Goal: Information Seeking & Learning: Check status

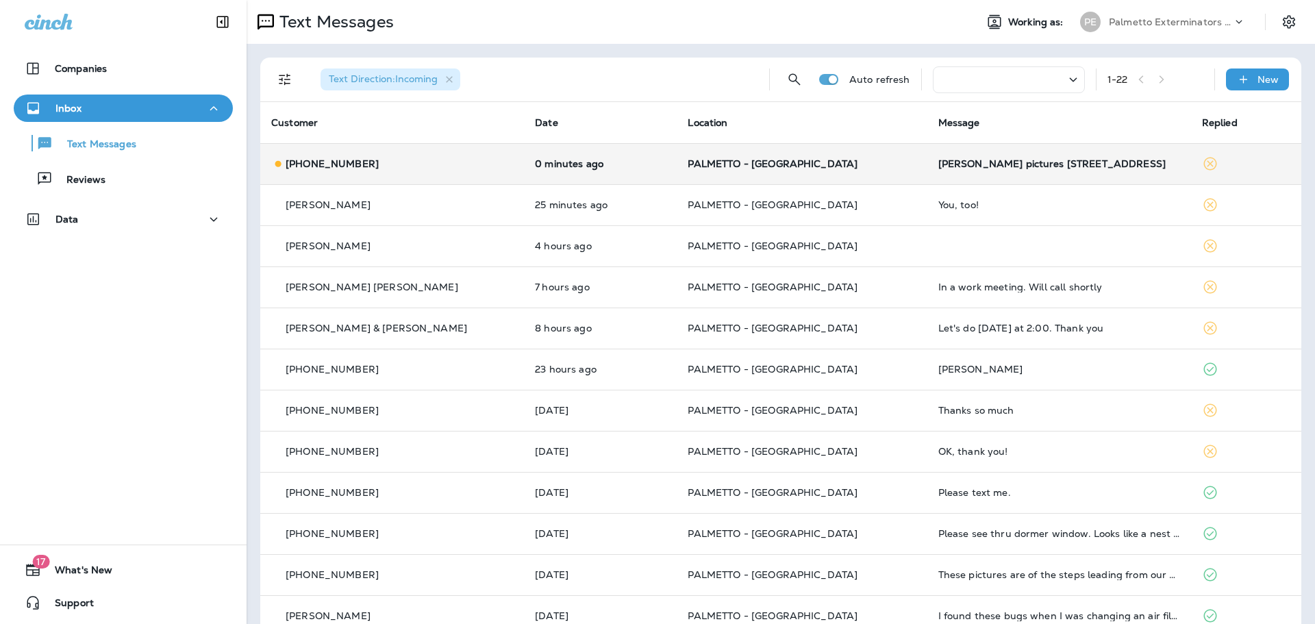
click at [344, 159] on p "[PHONE_NUMBER]" at bounding box center [332, 163] width 93 height 11
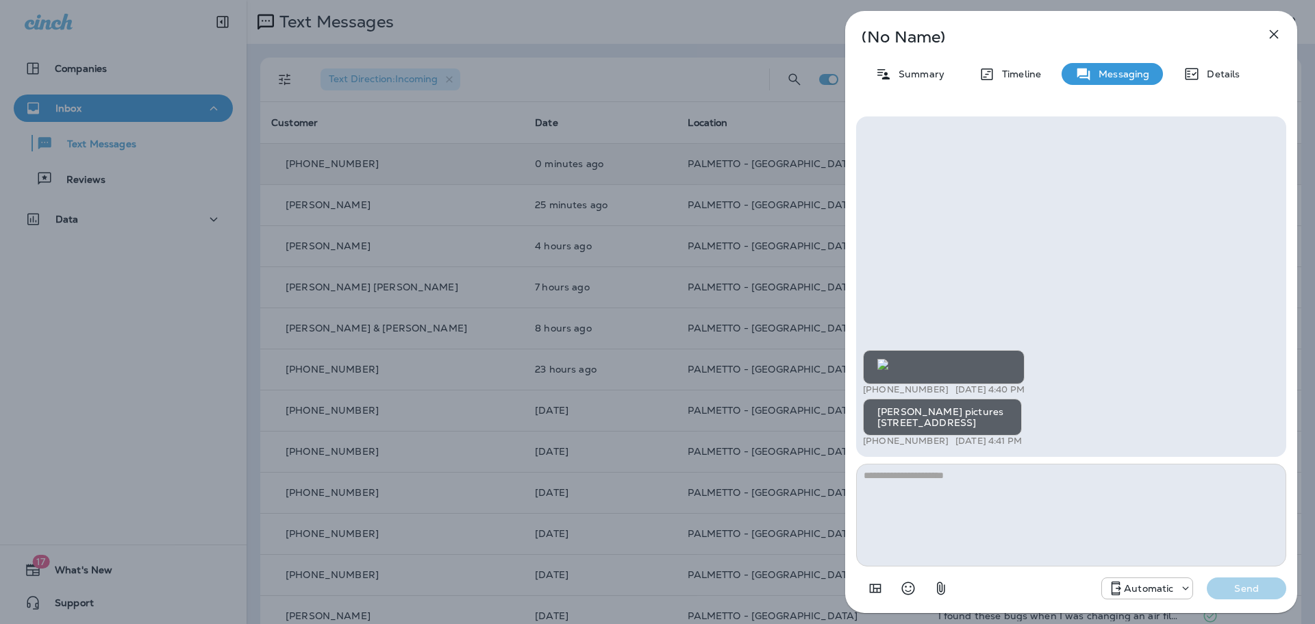
click at [888, 359] on img at bounding box center [882, 364] width 11 height 11
click at [1275, 40] on icon "button" at bounding box center [1273, 34] width 16 height 16
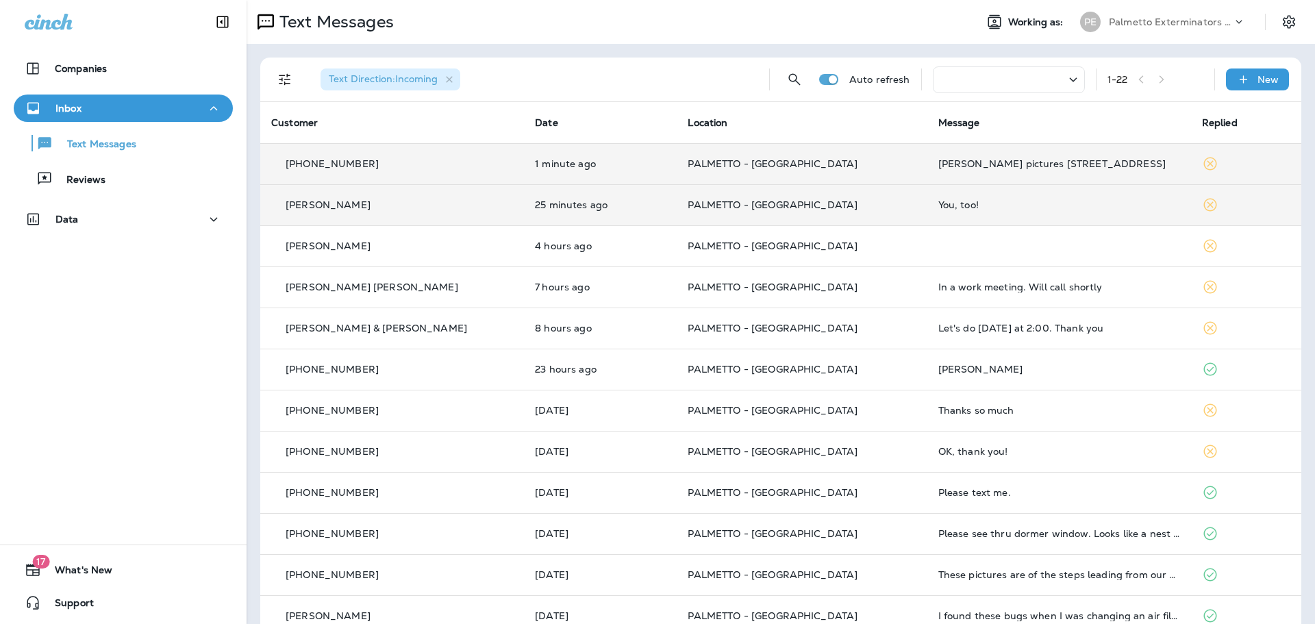
click at [327, 207] on p "[PERSON_NAME]" at bounding box center [328, 204] width 85 height 11
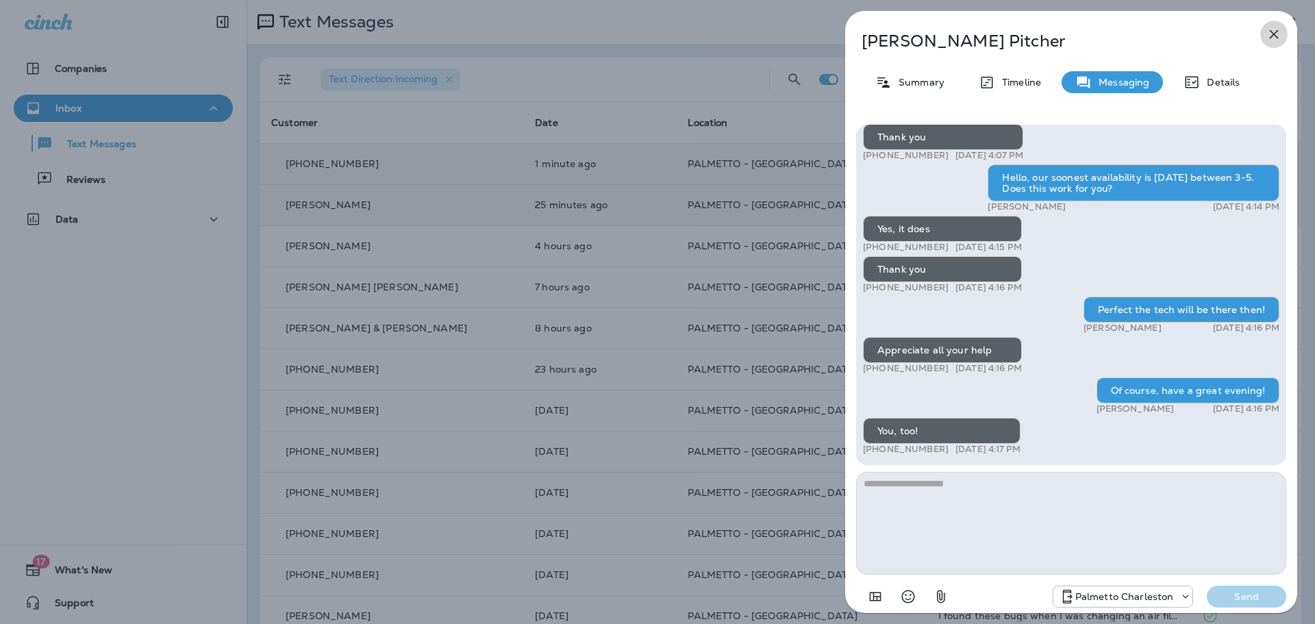
click at [1276, 35] on icon "button" at bounding box center [1273, 34] width 16 height 16
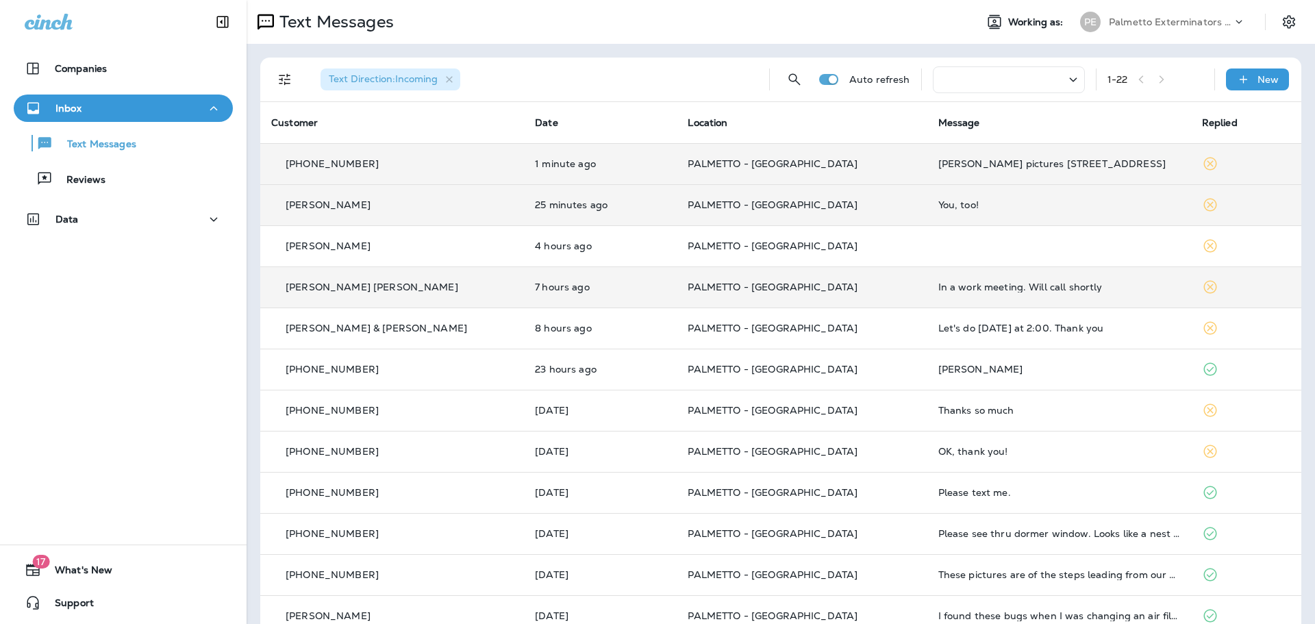
click at [340, 290] on p "[PERSON_NAME] [PERSON_NAME]" at bounding box center [372, 286] width 173 height 11
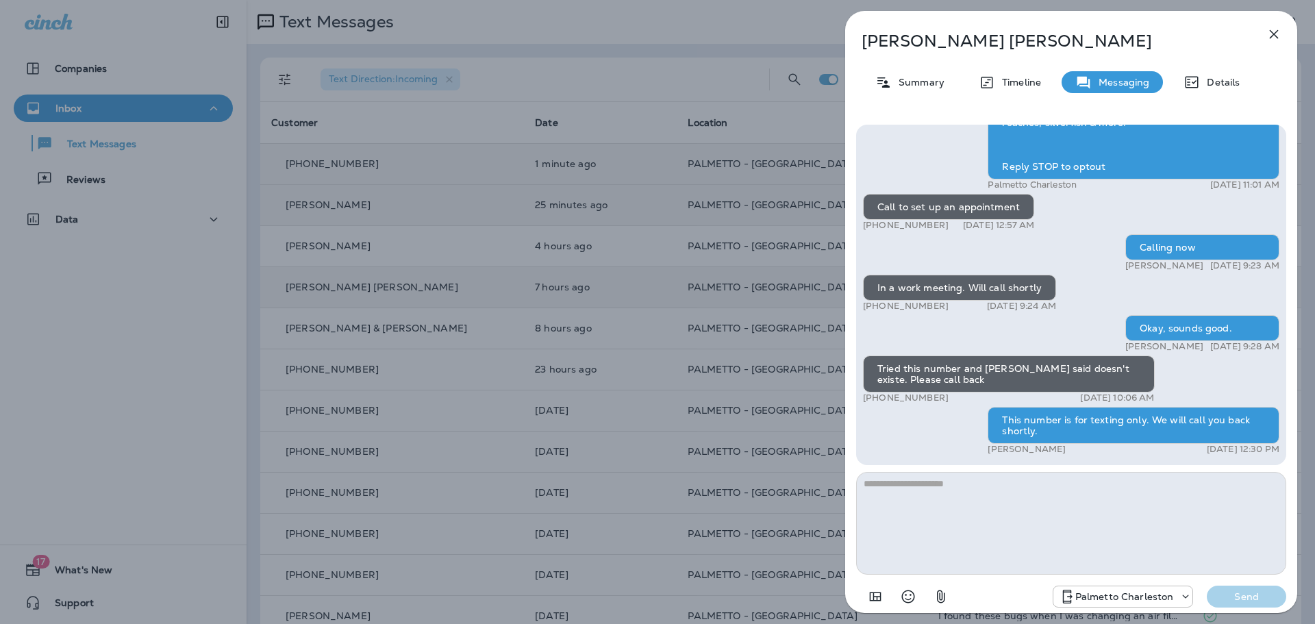
click at [1279, 39] on icon "button" at bounding box center [1273, 34] width 16 height 16
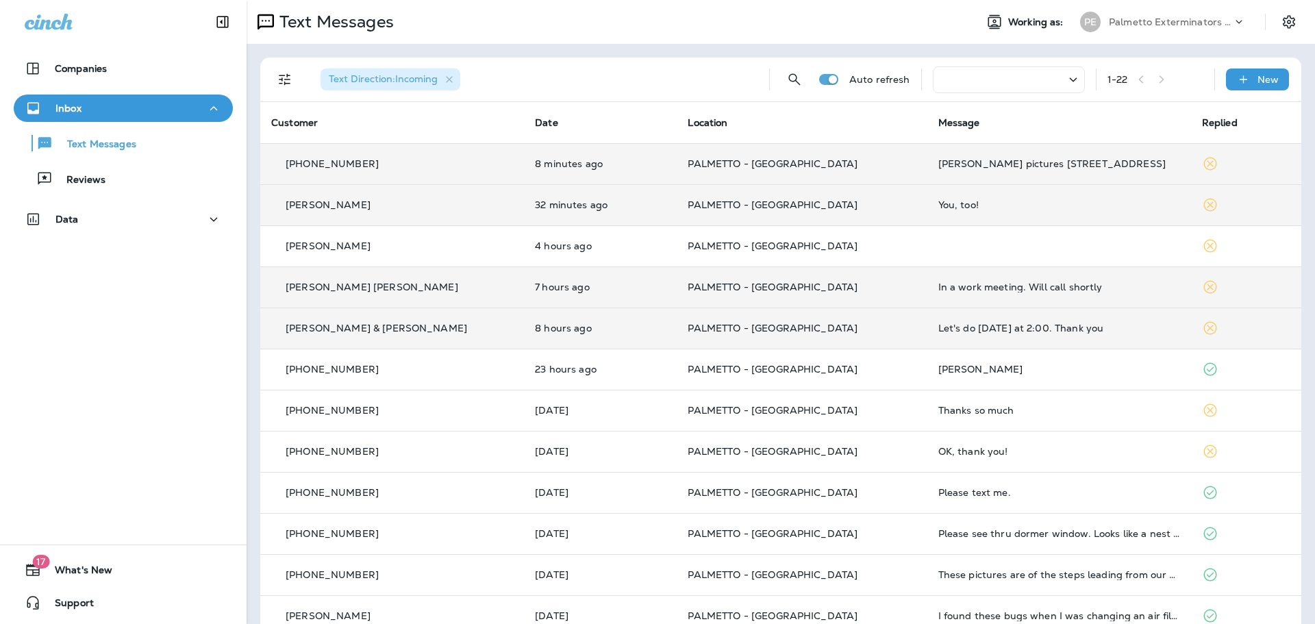
click at [314, 324] on p "[PERSON_NAME] & [PERSON_NAME]" at bounding box center [376, 328] width 181 height 11
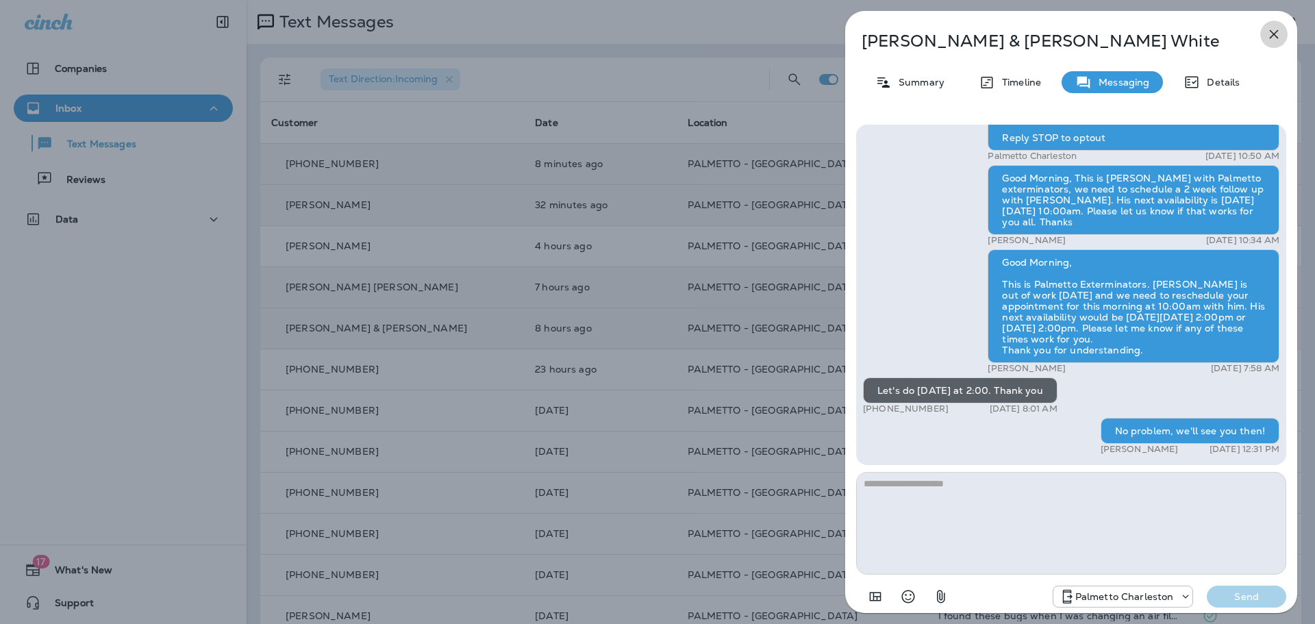
click at [1276, 36] on icon "button" at bounding box center [1273, 34] width 16 height 16
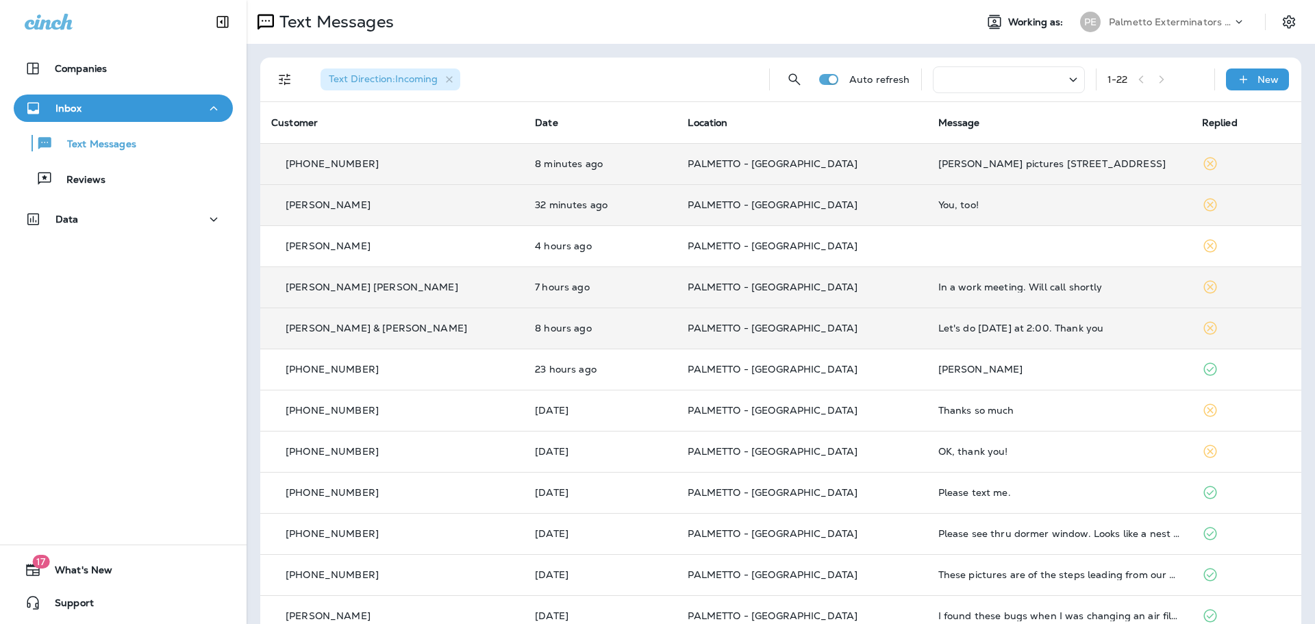
click at [340, 323] on p "[PERSON_NAME] & [PERSON_NAME]" at bounding box center [376, 328] width 181 height 11
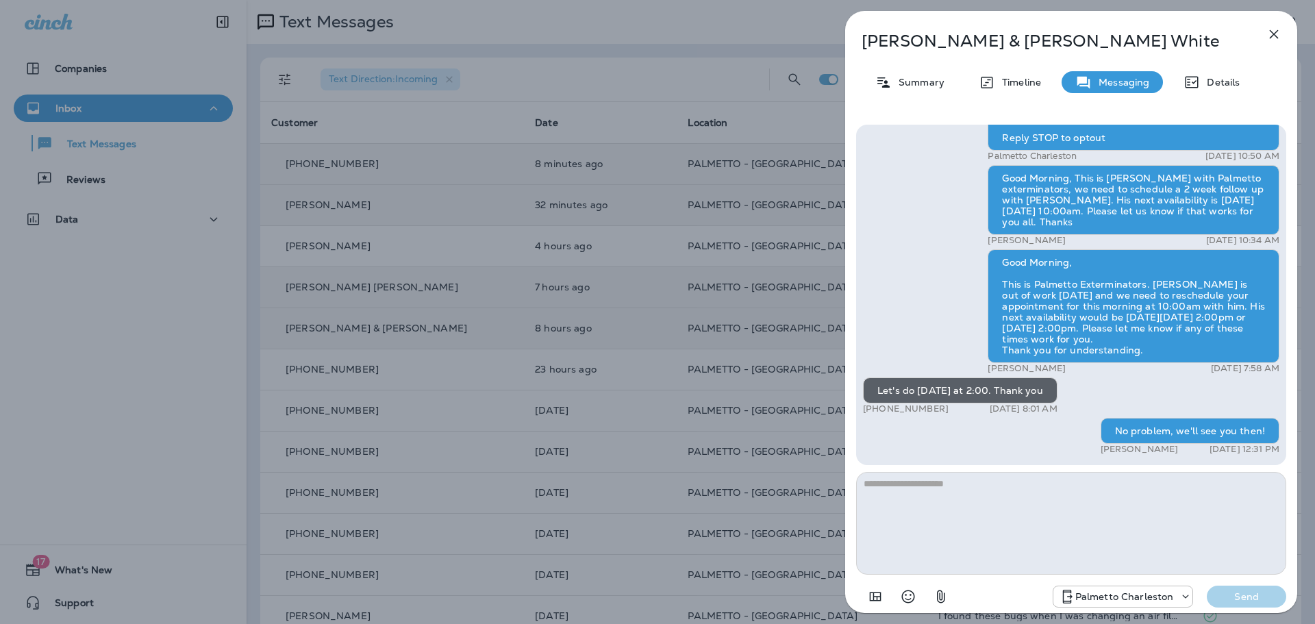
click at [1266, 36] on icon "button" at bounding box center [1273, 34] width 16 height 16
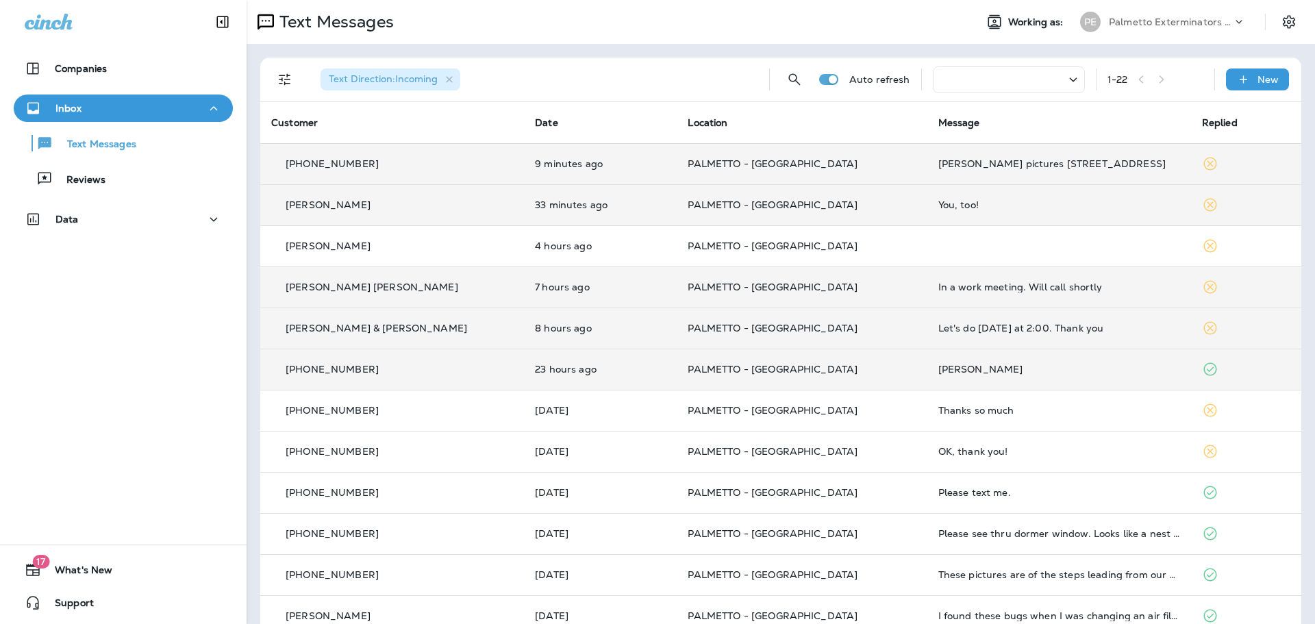
click at [335, 366] on p "[PHONE_NUMBER]" at bounding box center [332, 369] width 93 height 11
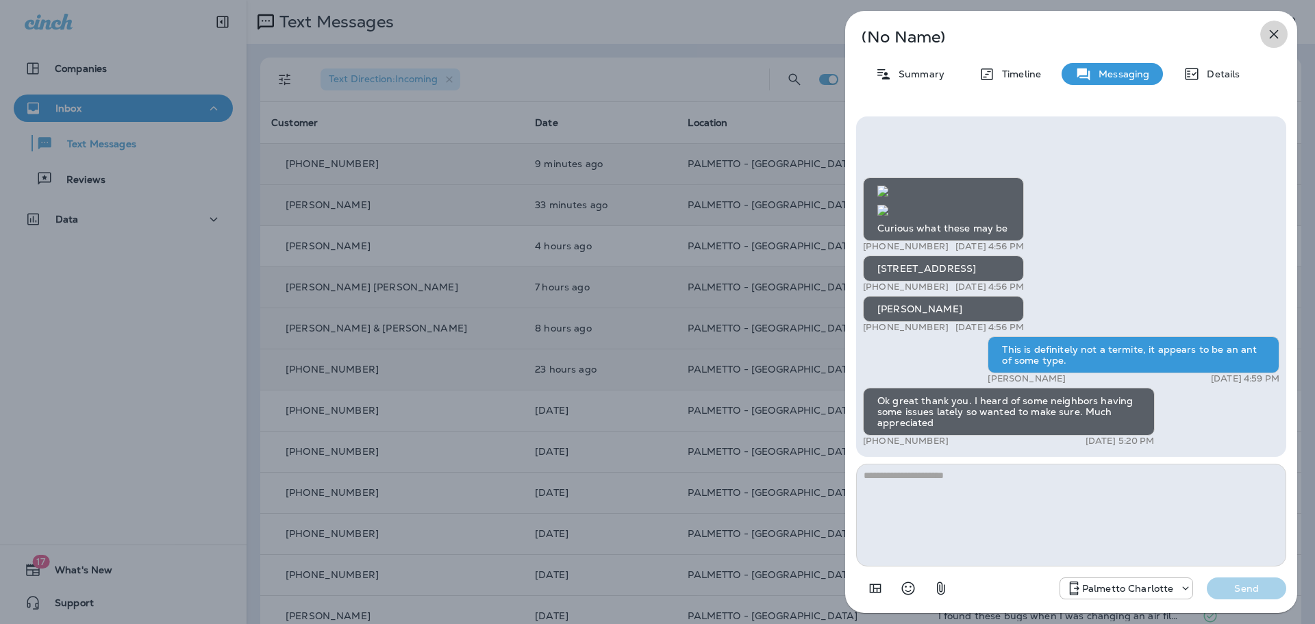
click at [1271, 31] on icon "button" at bounding box center [1274, 34] width 9 height 9
